Goal: Transaction & Acquisition: Purchase product/service

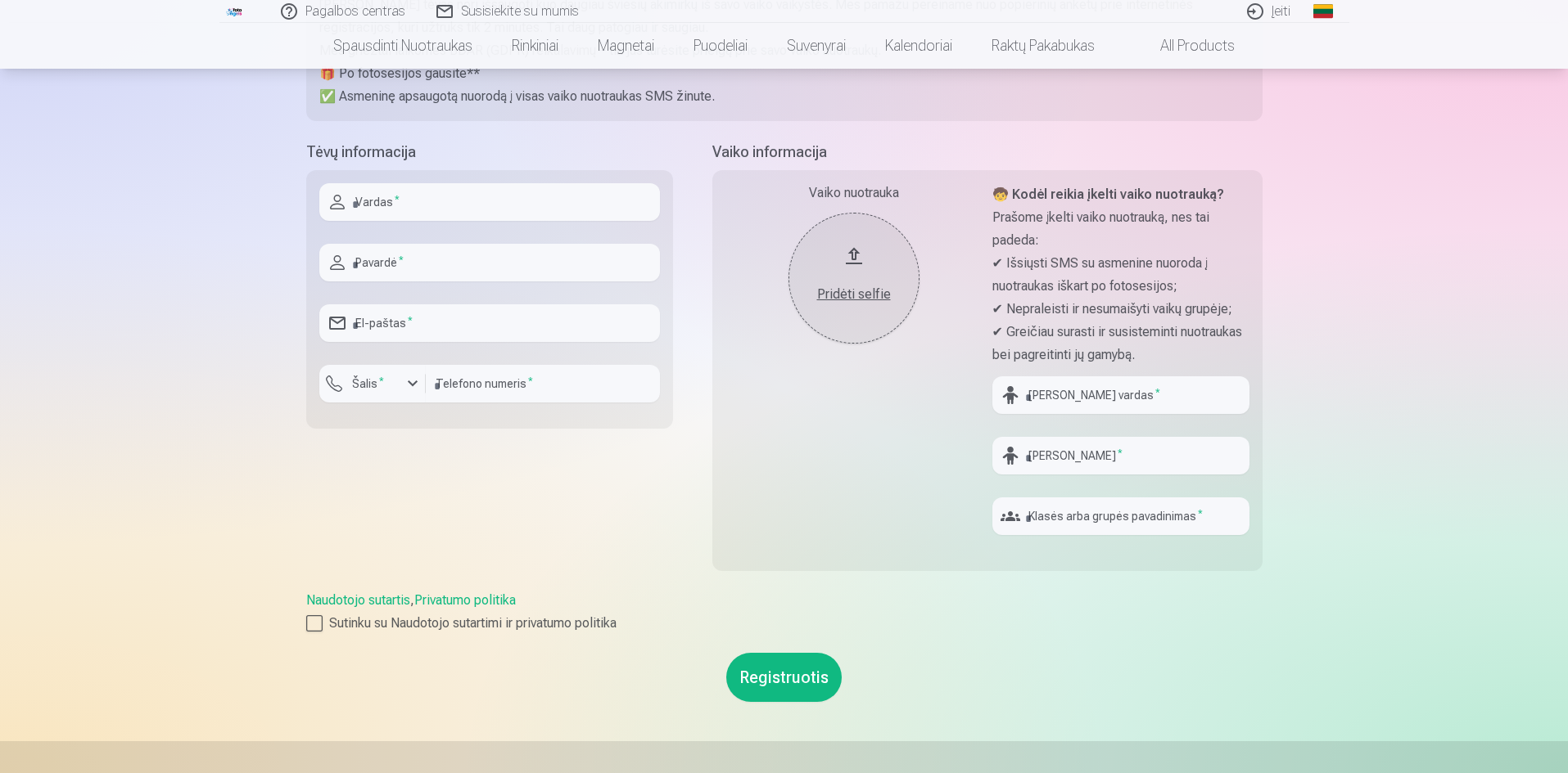
scroll to position [327, 0]
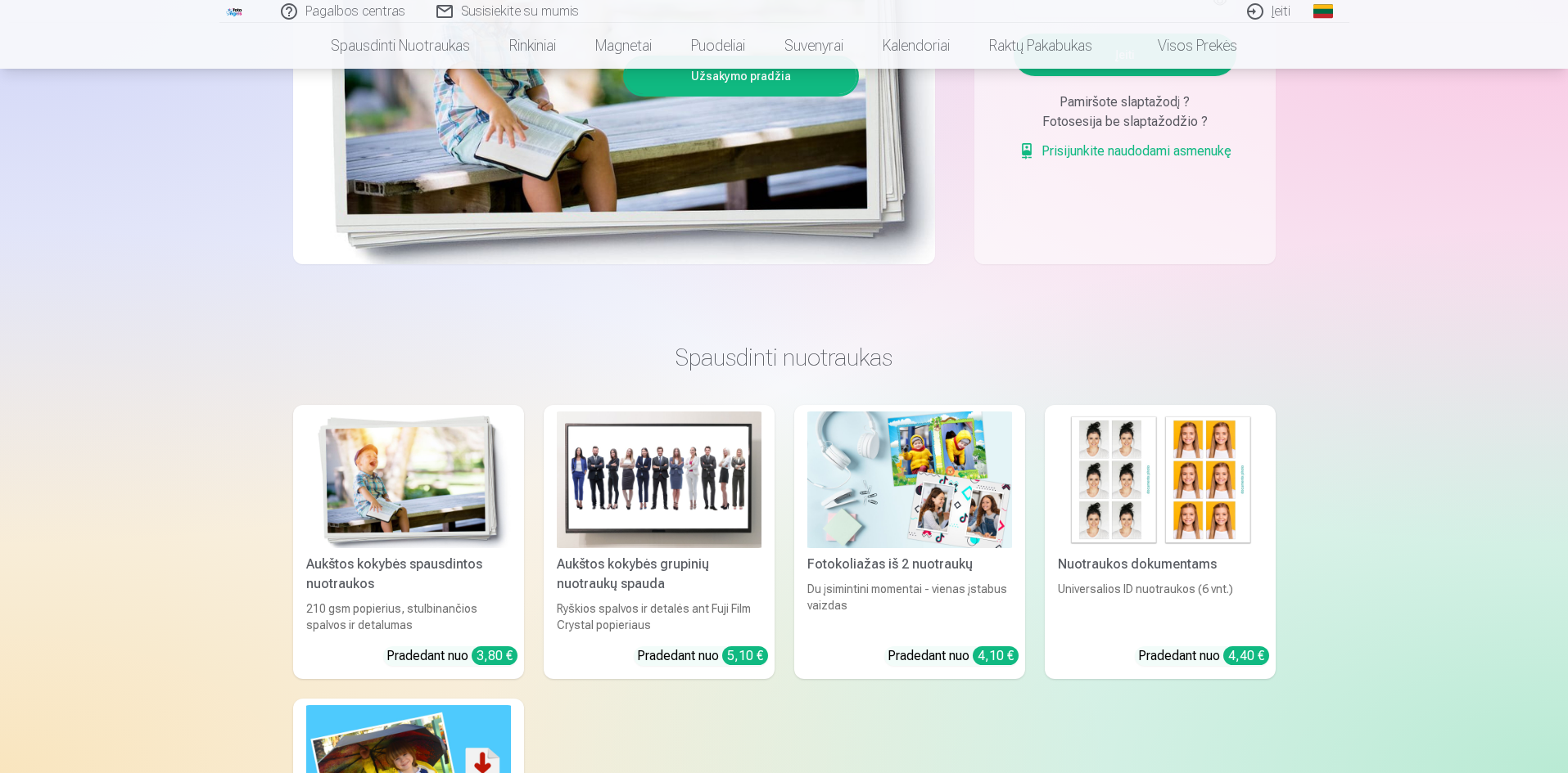
scroll to position [572, 0]
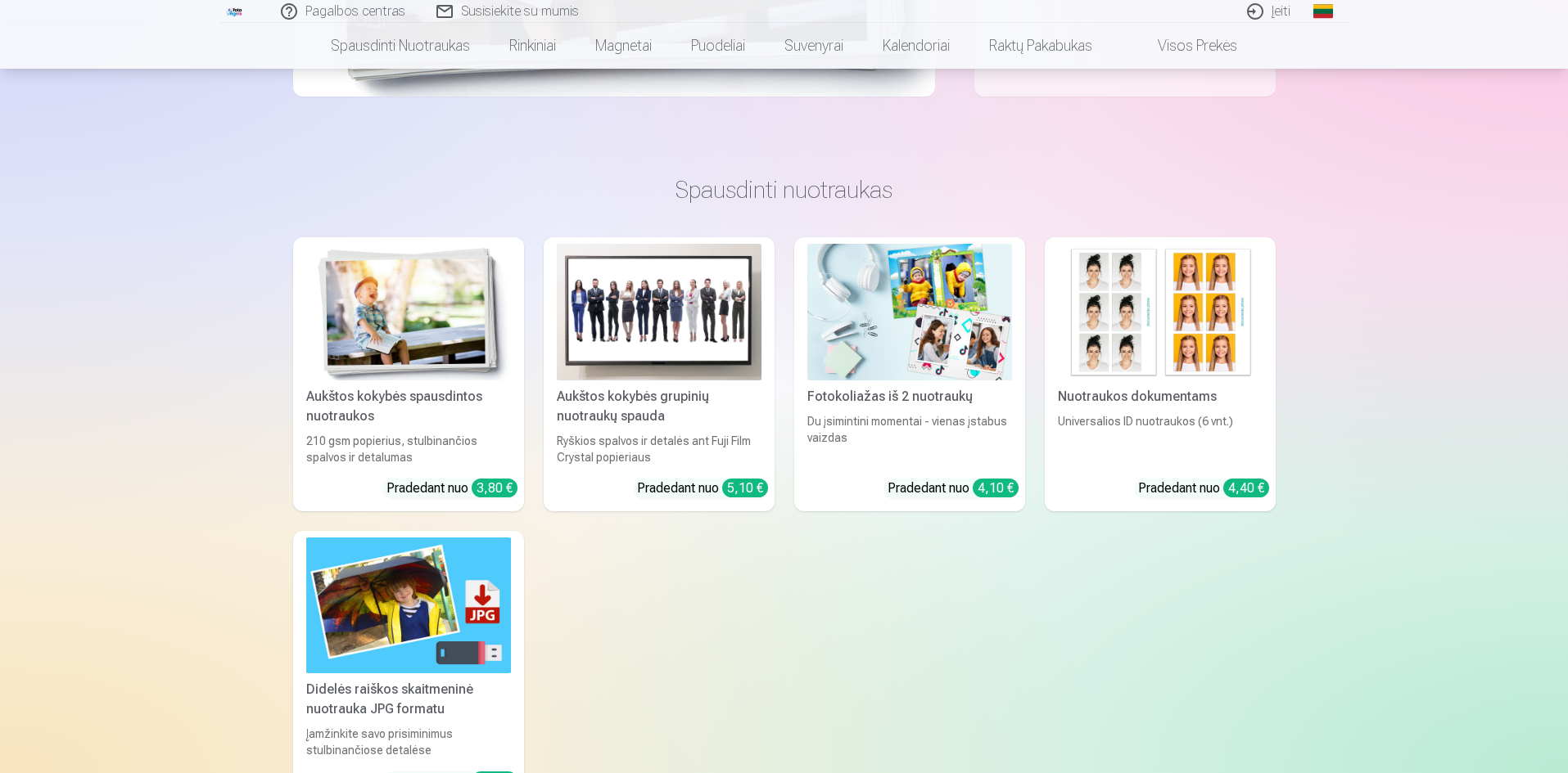
click at [675, 350] on img at bounding box center [659, 312] width 205 height 136
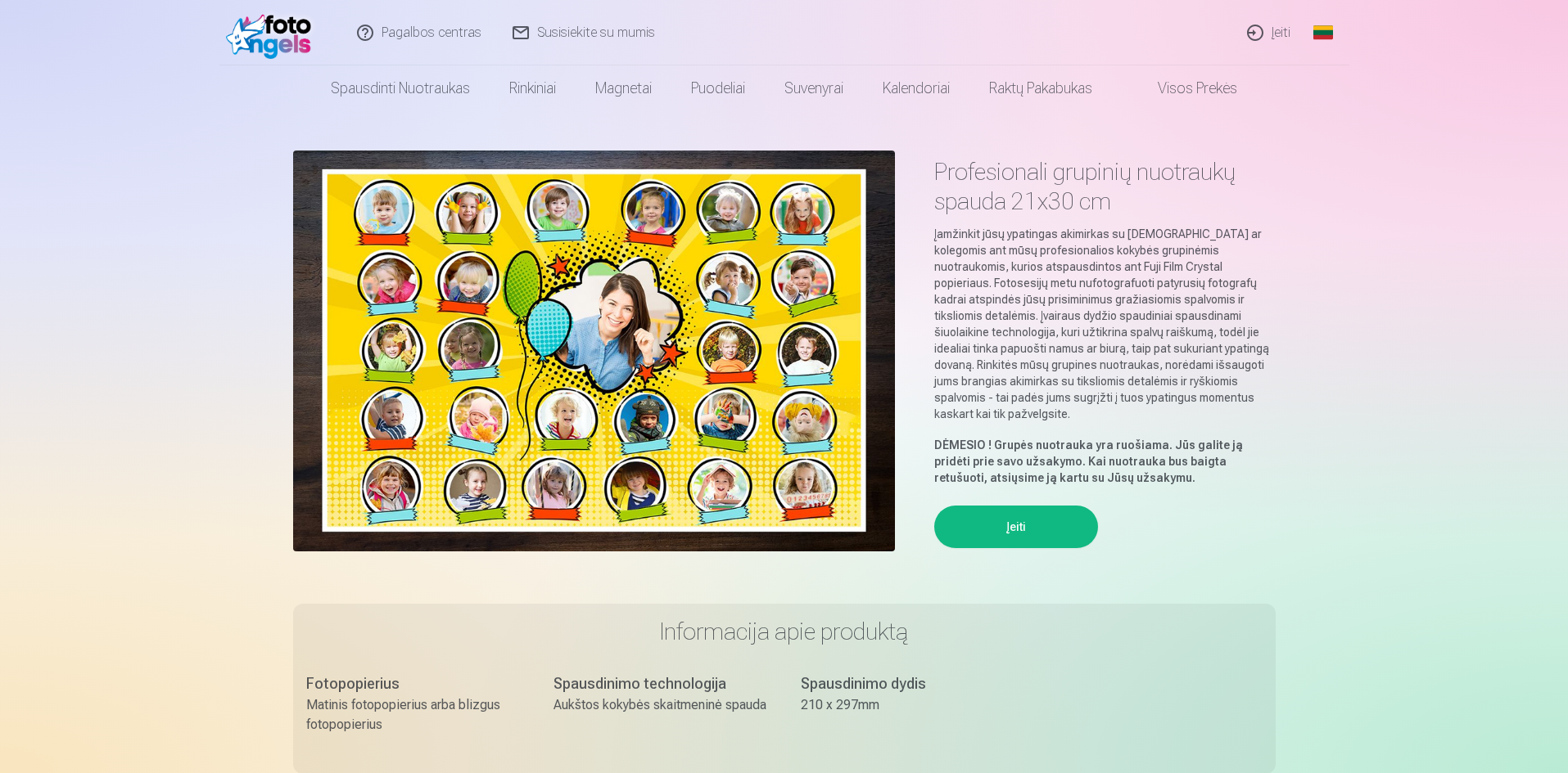
click at [790, 362] on img at bounding box center [594, 351] width 602 height 401
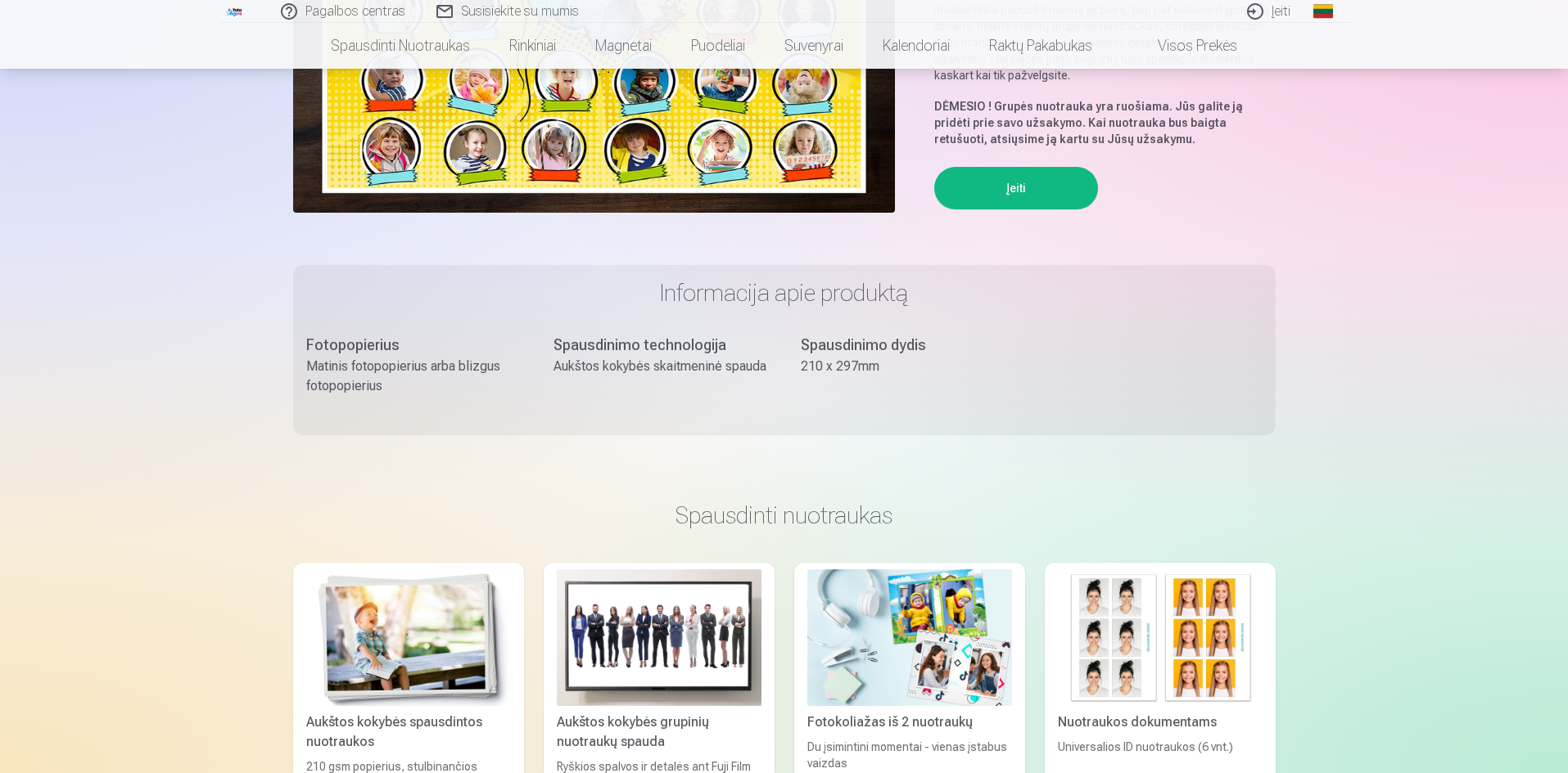
scroll to position [572, 0]
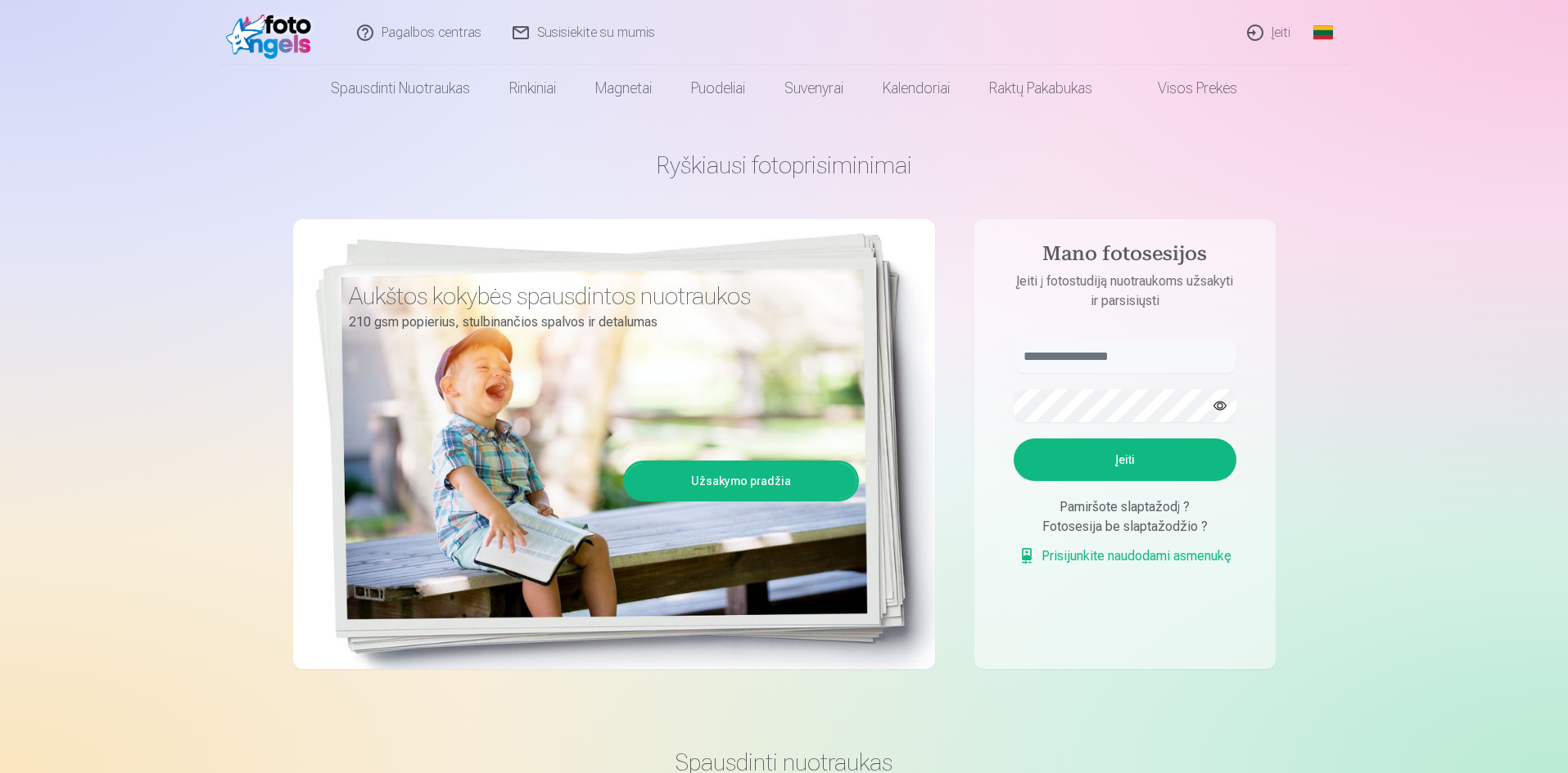
click at [1092, 462] on button "Įeiti" at bounding box center [1125, 460] width 223 height 43
click at [808, 452] on div "Aukštos kokybės spausdintos nuotraukos 210 gsm popierius, stulbinančios spalvos…" at bounding box center [614, 444] width 642 height 450
click at [739, 487] on link "Užsakymo pradžia" at bounding box center [740, 481] width 231 height 36
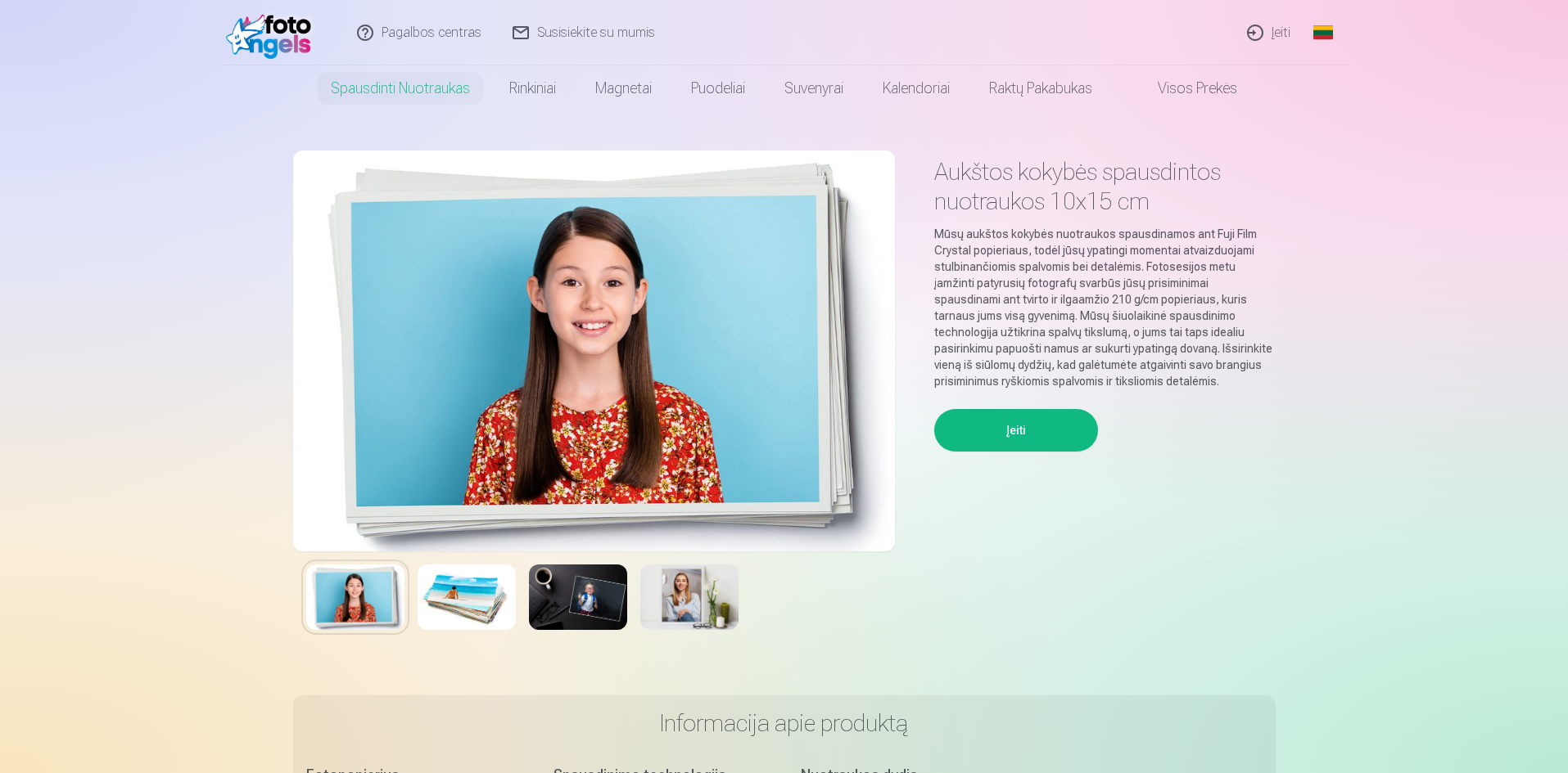
drag, startPoint x: 686, startPoint y: 607, endPoint x: 675, endPoint y: 602, distance: 12.1
click at [685, 605] on img at bounding box center [689, 597] width 98 height 65
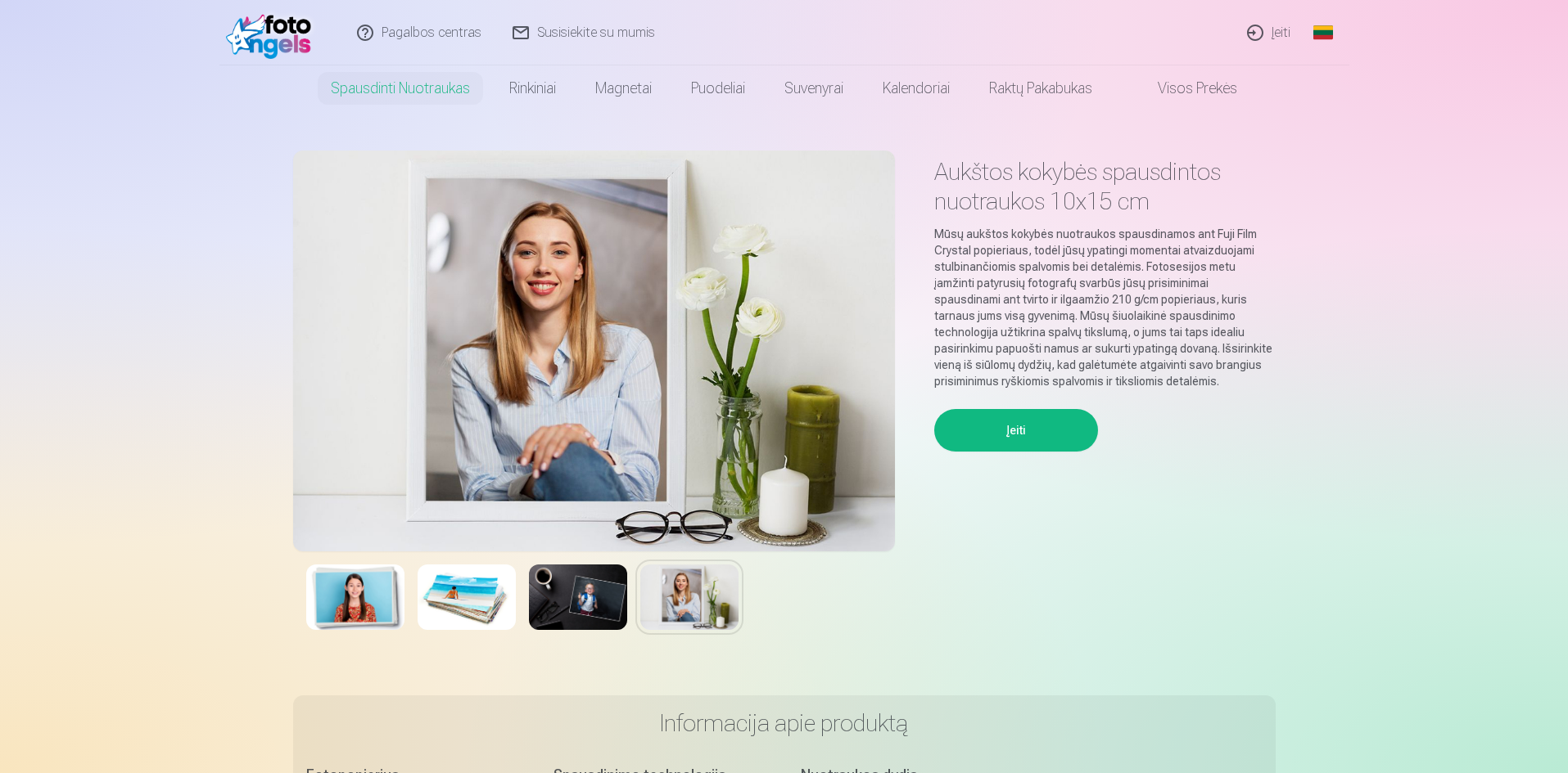
click at [1183, 90] on link "Visos prekės" at bounding box center [1184, 88] width 145 height 46
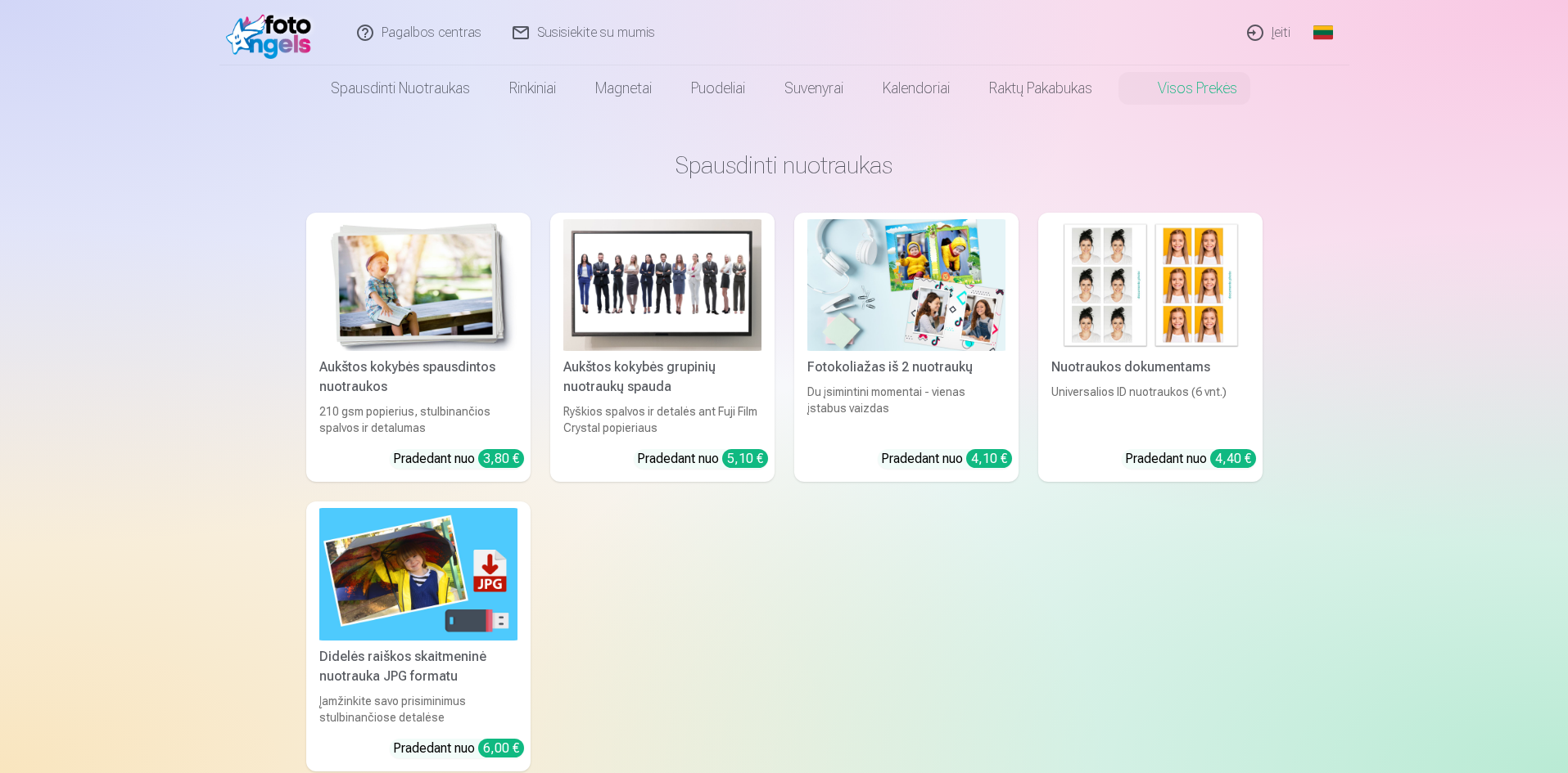
click at [645, 298] on img at bounding box center [661, 284] width 198 height 131
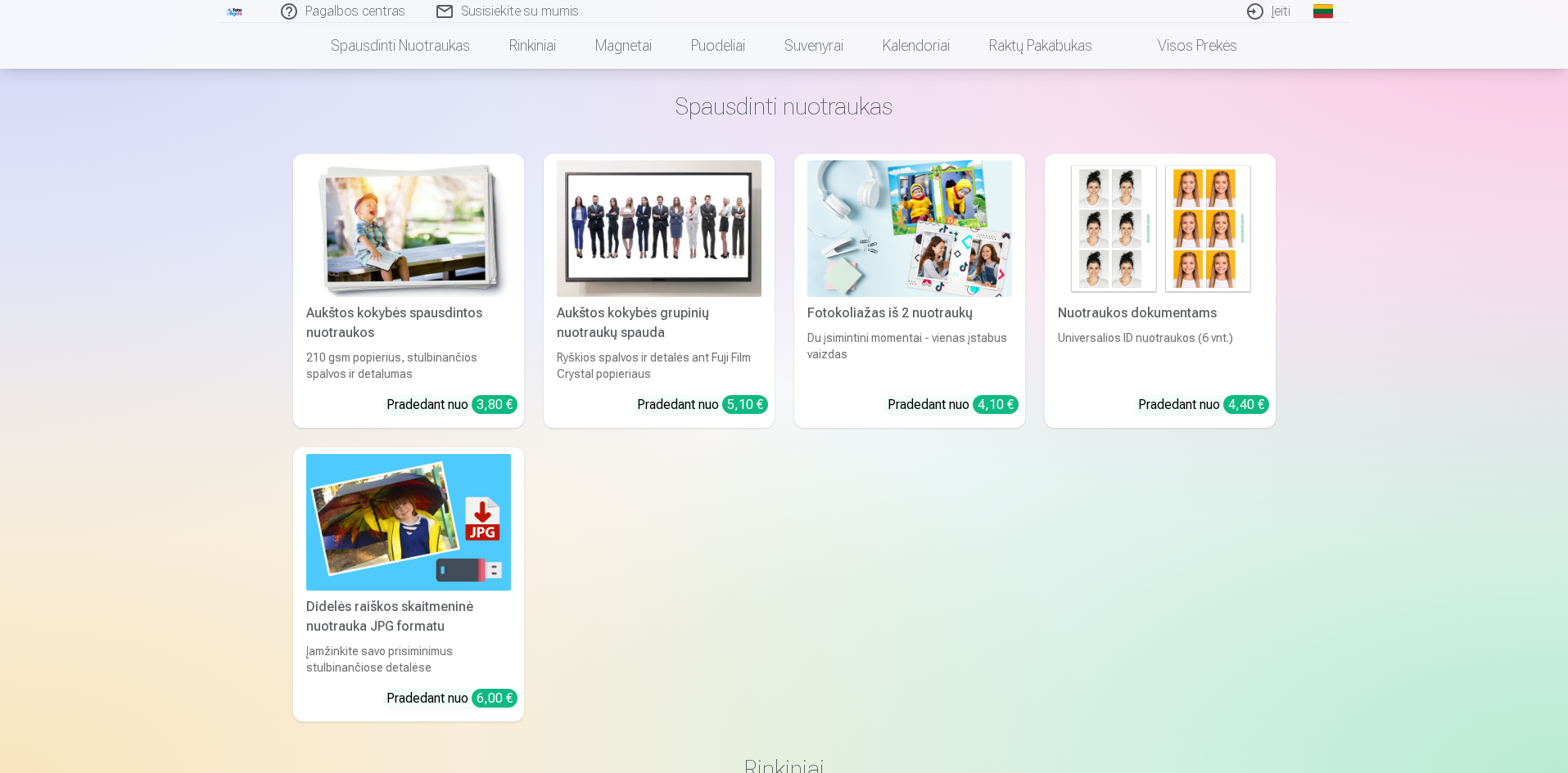
scroll to position [737, 0]
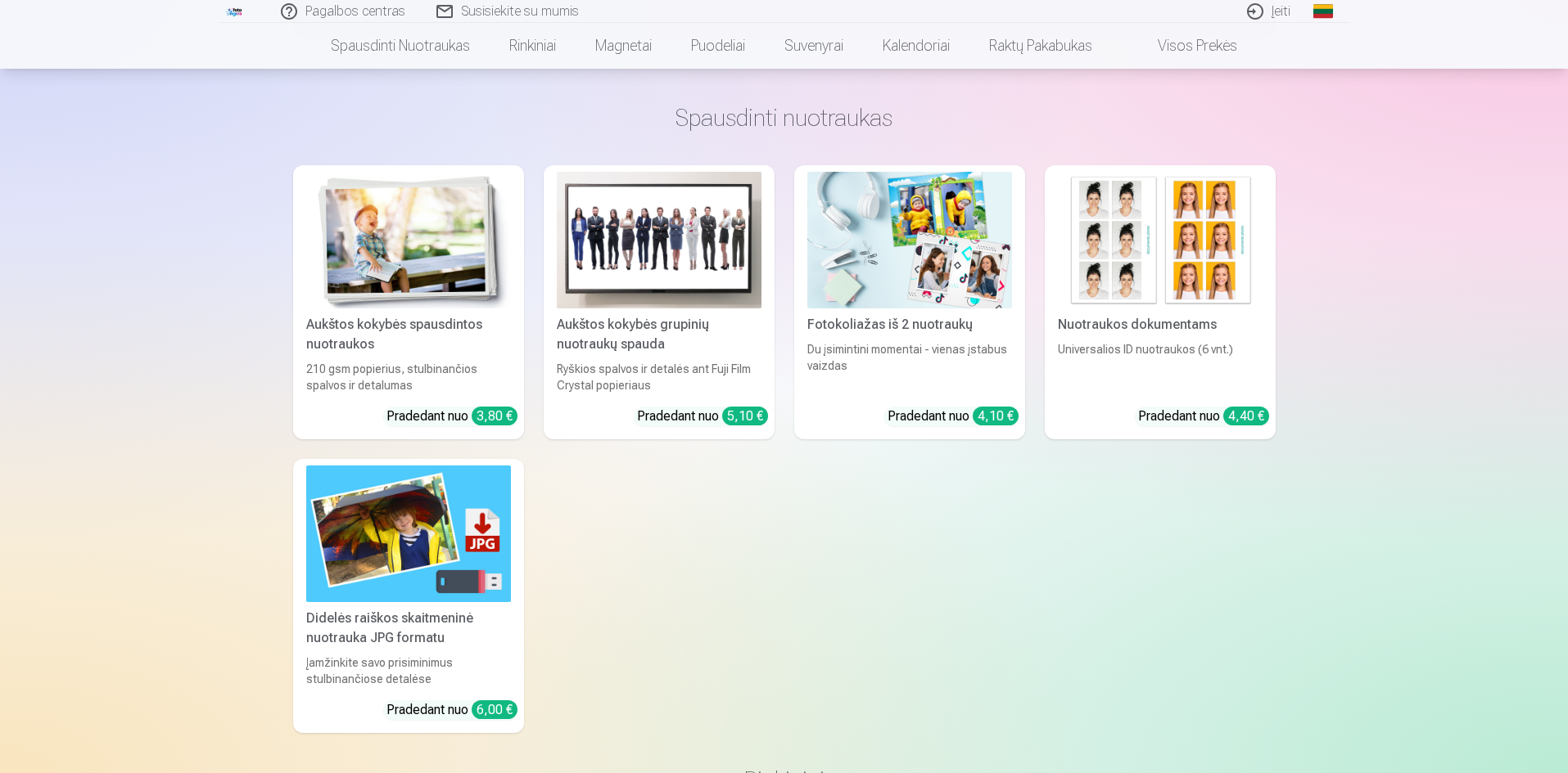
click at [640, 275] on img at bounding box center [659, 240] width 205 height 136
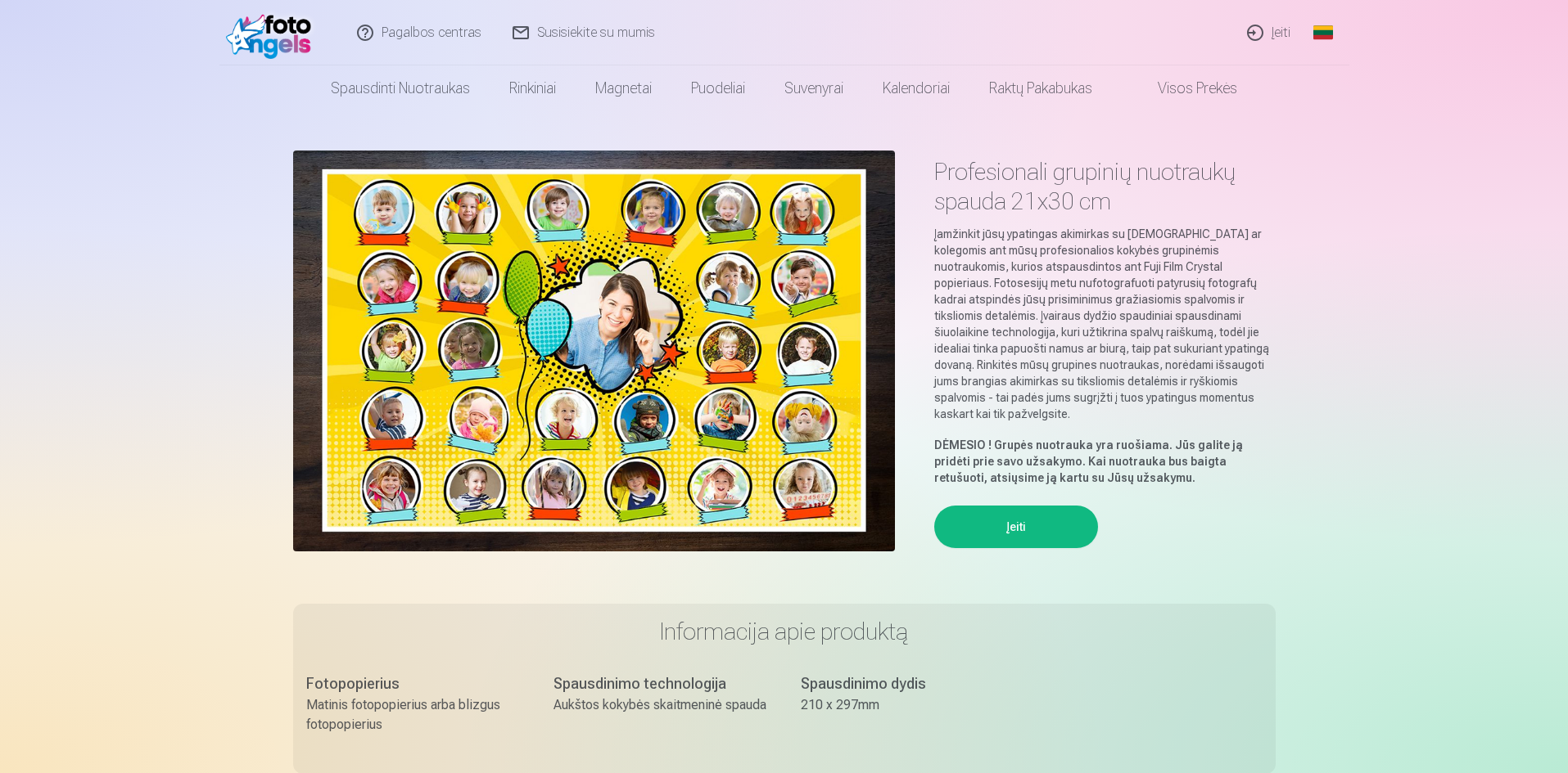
click at [784, 401] on img at bounding box center [594, 351] width 602 height 401
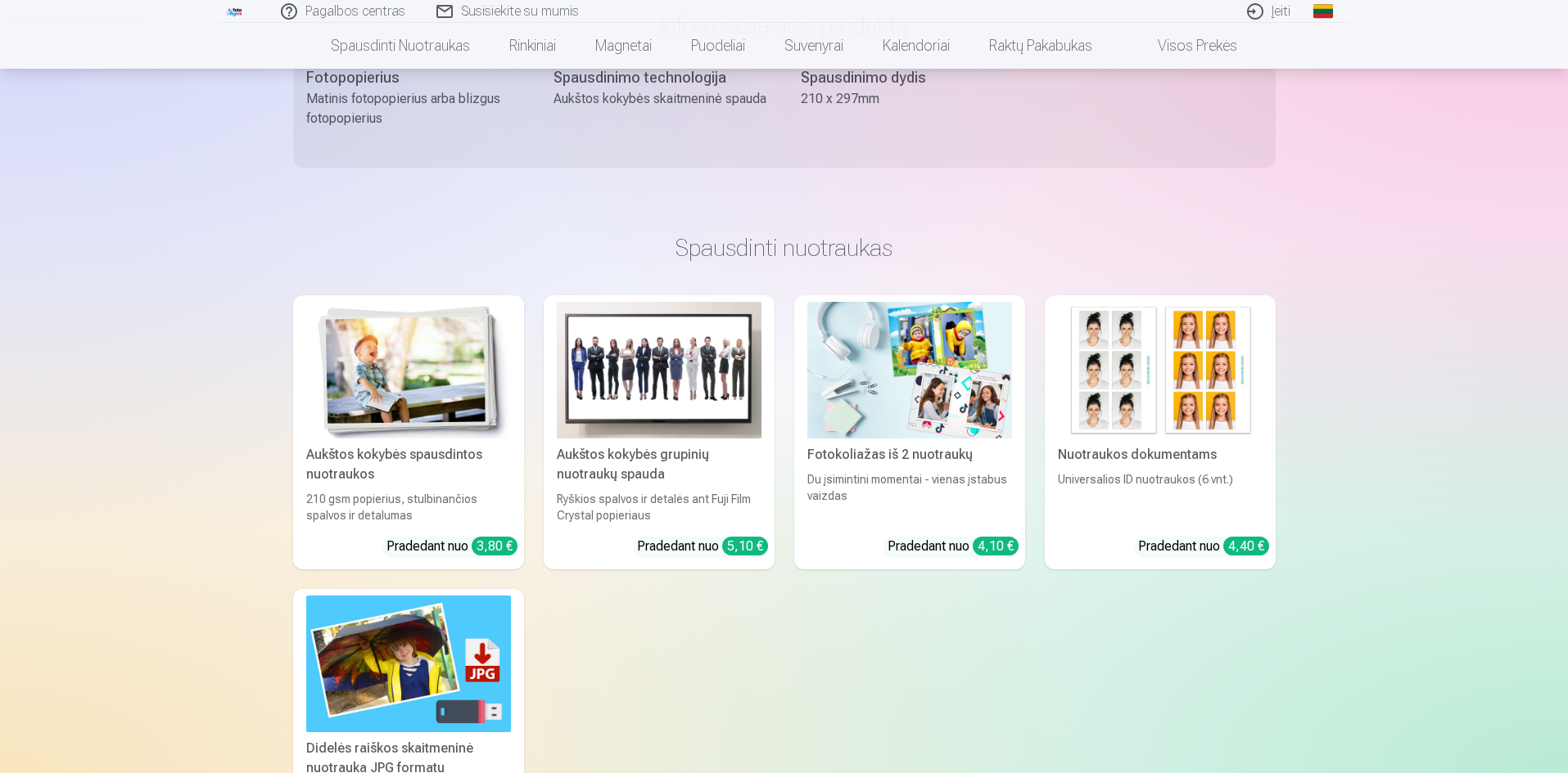
scroll to position [572, 0]
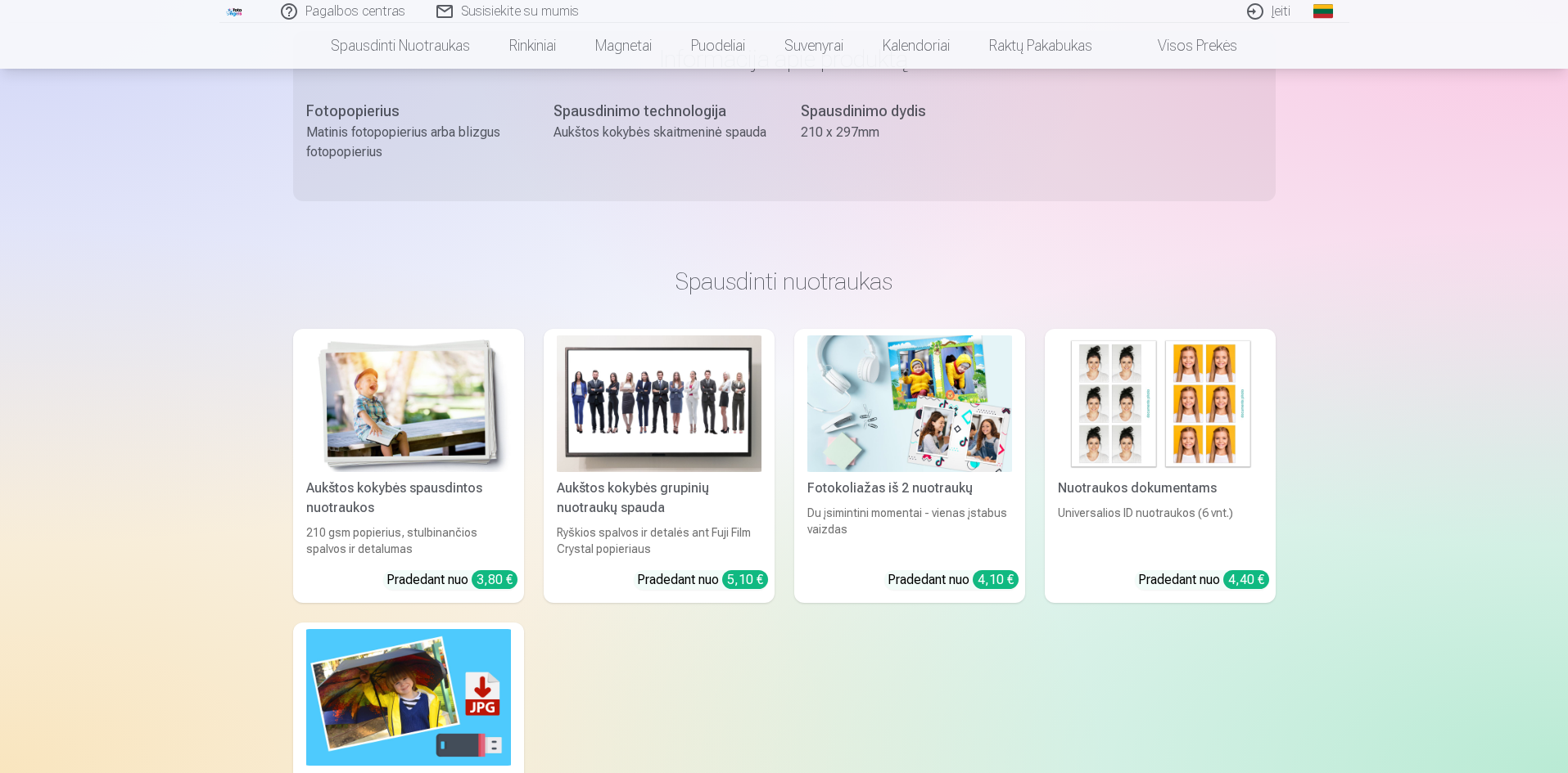
click at [611, 409] on img at bounding box center [659, 404] width 205 height 136
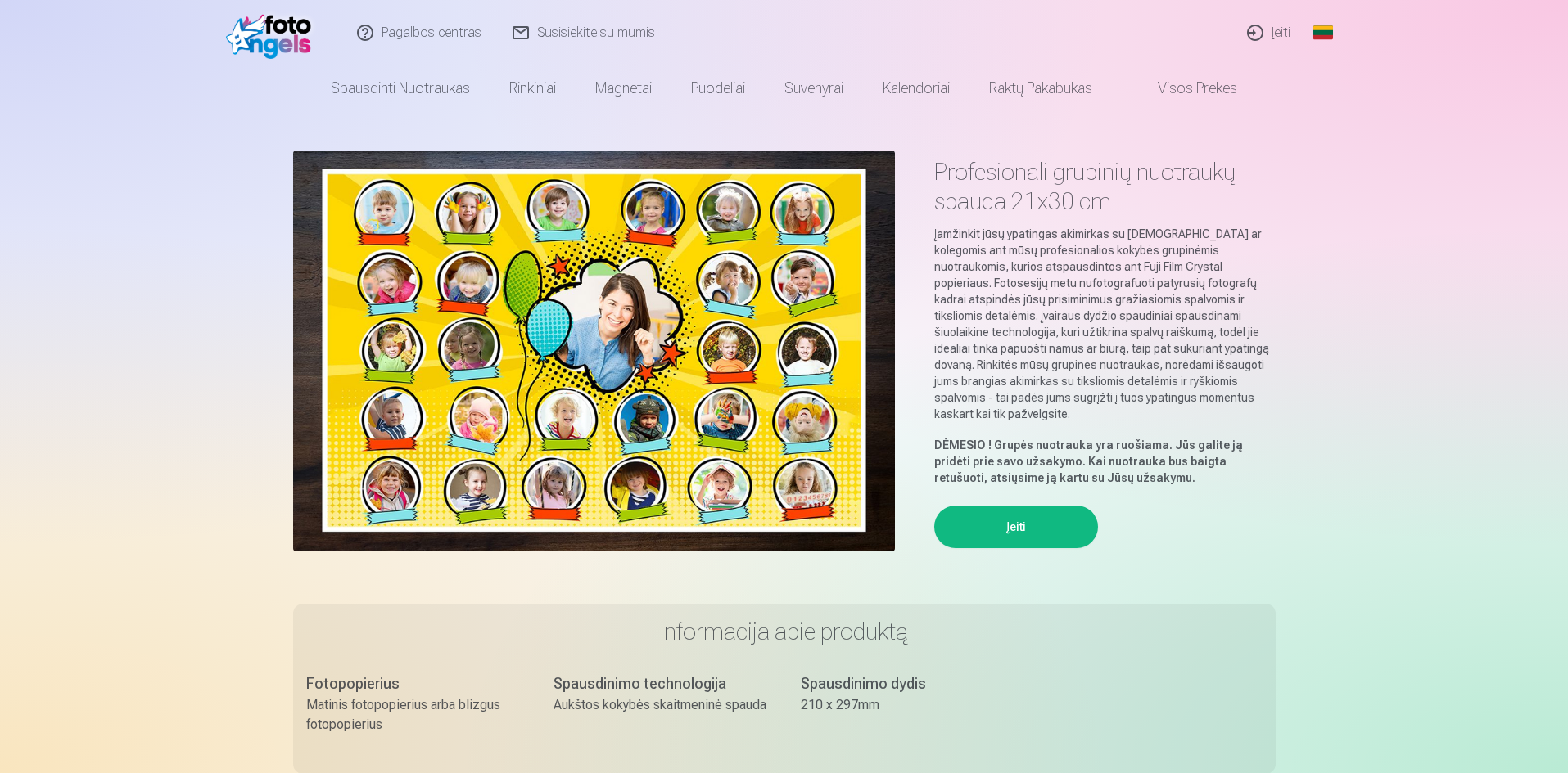
click at [1014, 510] on button "Įeiti" at bounding box center [1016, 527] width 164 height 43
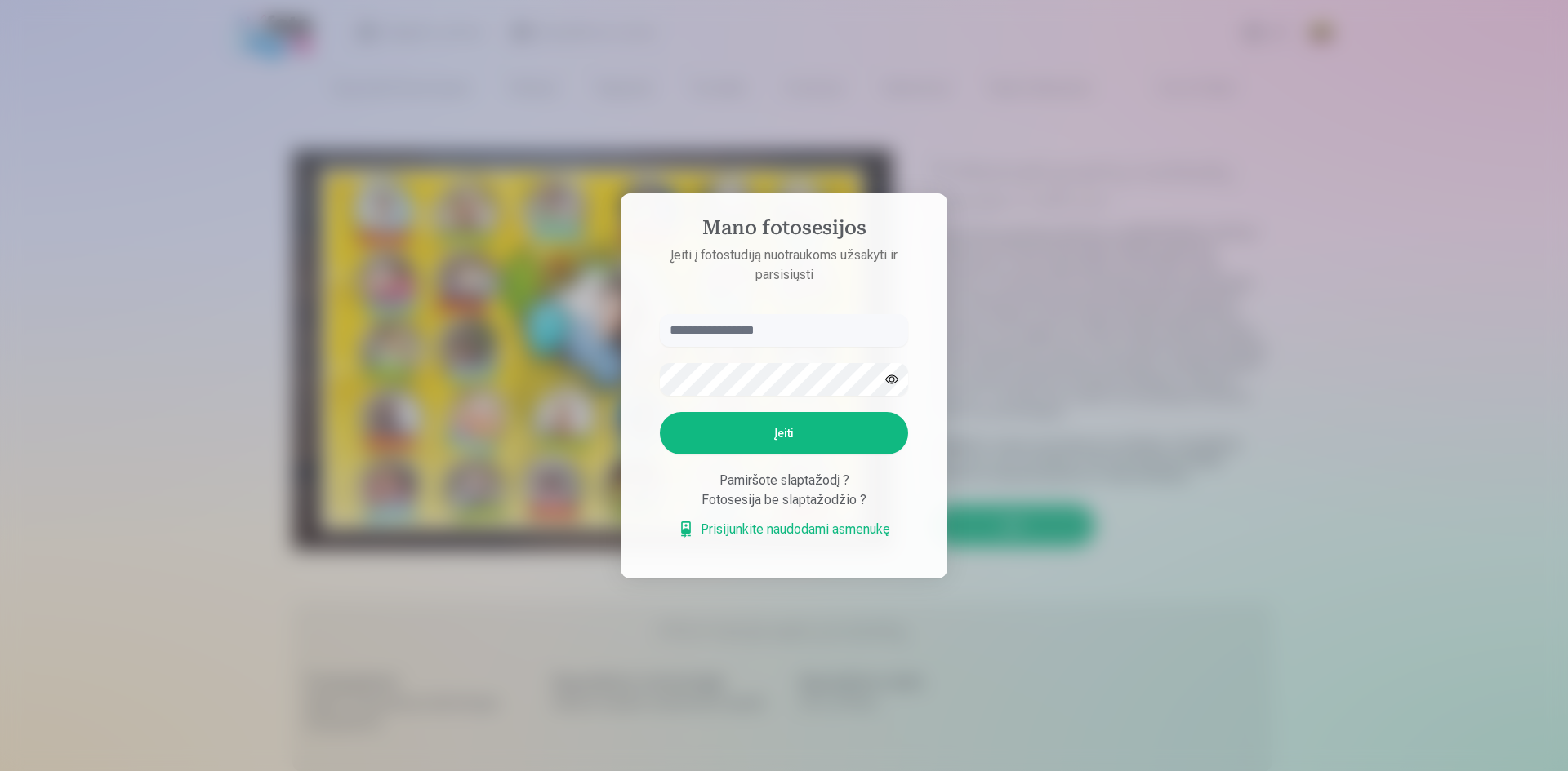
click at [787, 503] on div "Fotosesija be slaptažodžio ?" at bounding box center [784, 500] width 249 height 19
click at [803, 529] on link "Prisijunkite naudodami asmenukę" at bounding box center [784, 529] width 213 height 19
